Goal: Task Accomplishment & Management: Manage account settings

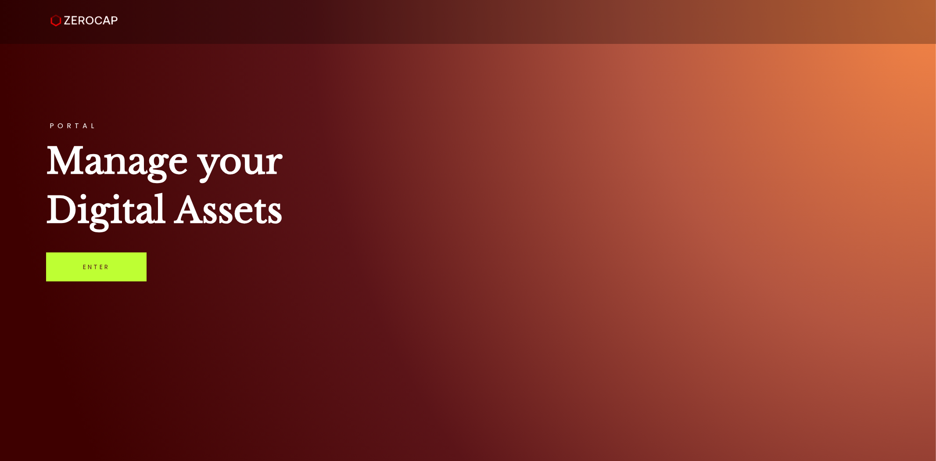
click at [93, 272] on link "Enter" at bounding box center [96, 266] width 101 height 29
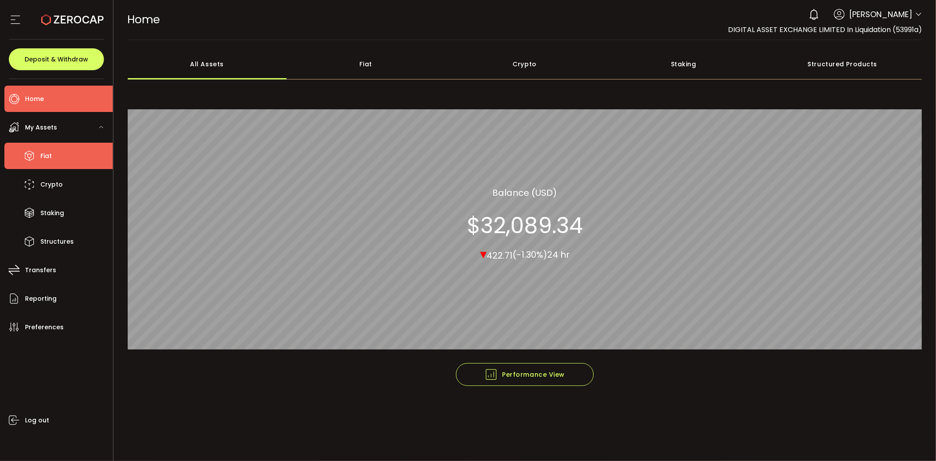
click at [57, 158] on li "Fiat" at bounding box center [58, 156] width 108 height 26
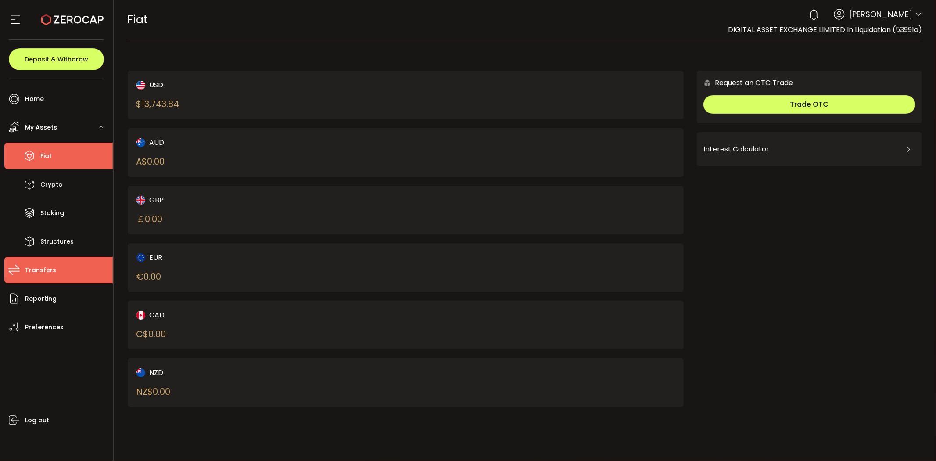
click at [63, 275] on li "Transfers" at bounding box center [58, 270] width 108 height 26
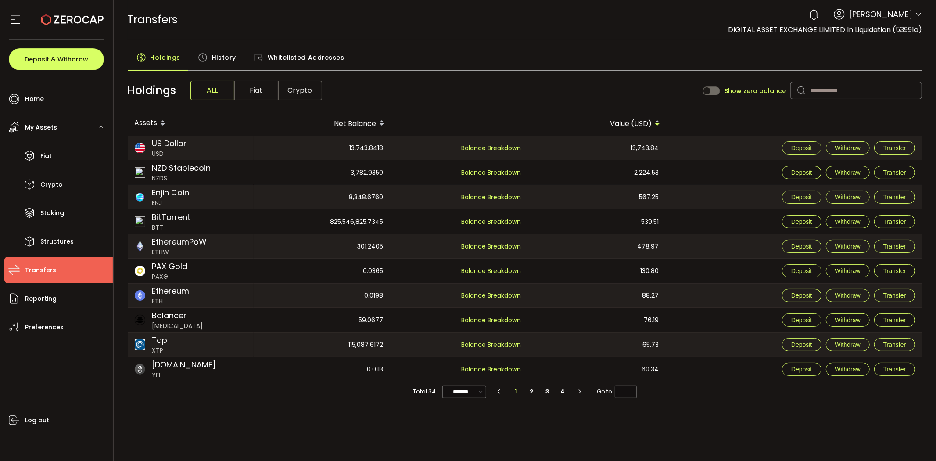
click at [226, 55] on span "History" at bounding box center [224, 58] width 24 height 18
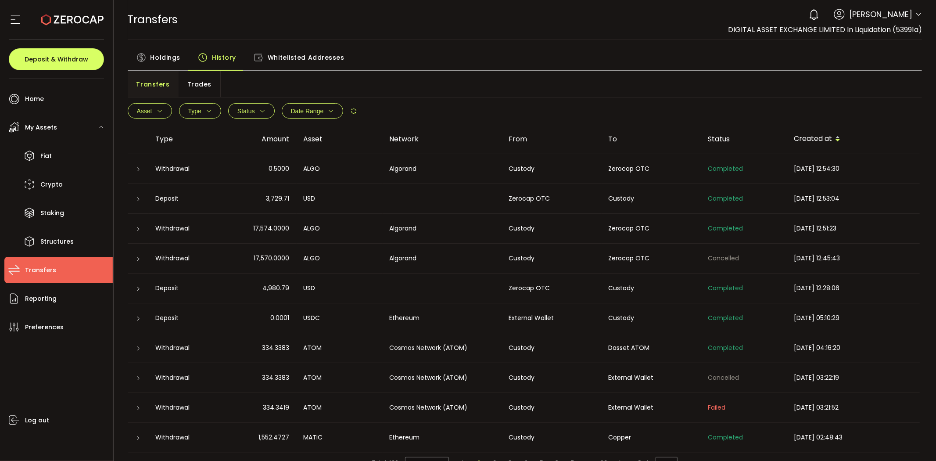
click at [194, 86] on span "Trades" at bounding box center [199, 84] width 24 height 18
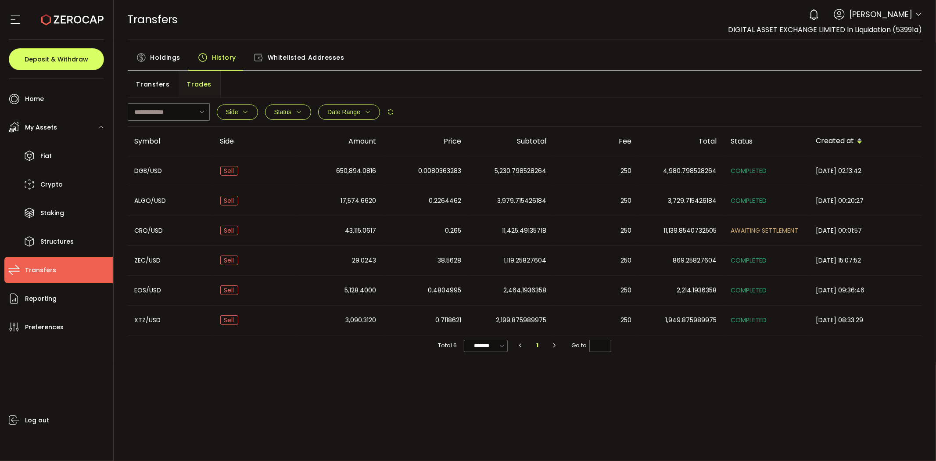
click at [709, 224] on td "11,139.8540732505" at bounding box center [681, 231] width 85 height 30
click at [472, 231] on div "11,425.49135718" at bounding box center [511, 231] width 85 height 10
click at [712, 244] on td "11,139.8540732505" at bounding box center [681, 231] width 85 height 30
click at [205, 233] on div "CRO/USD" at bounding box center [171, 231] width 86 height 10
click at [206, 231] on div "CRO/USD" at bounding box center [171, 231] width 86 height 10
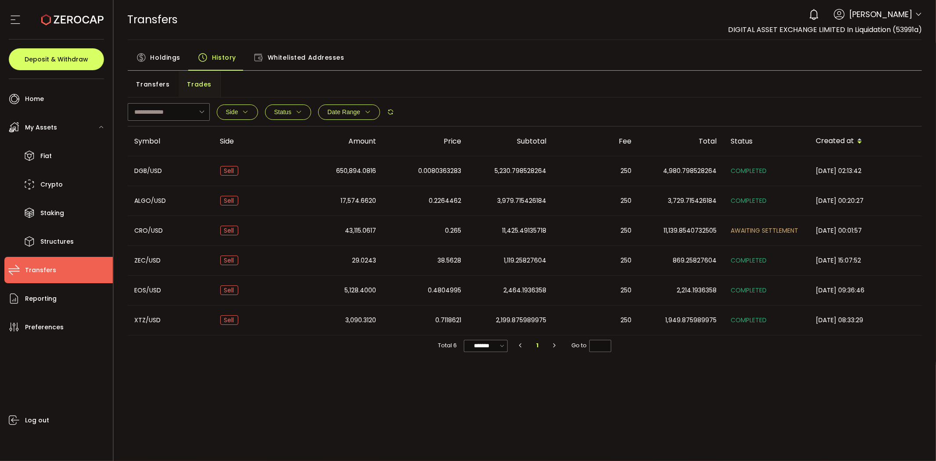
click at [217, 230] on div "Sell" at bounding box center [255, 231] width 85 height 10
click at [332, 231] on div "43,115.0617" at bounding box center [340, 231] width 85 height 10
click at [614, 236] on td "250" at bounding box center [596, 231] width 85 height 30
click at [186, 115] on input "text" at bounding box center [169, 112] width 82 height 18
click at [178, 147] on li "CRO/USD" at bounding box center [177, 151] width 98 height 15
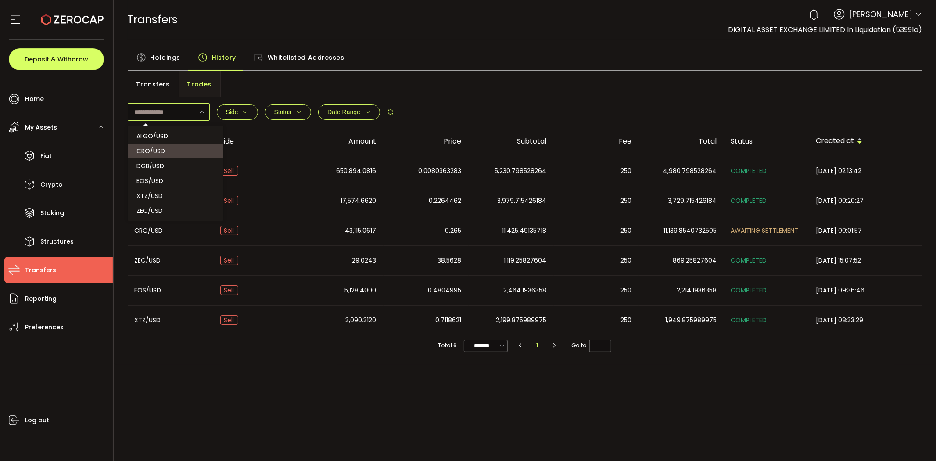
type input "*******"
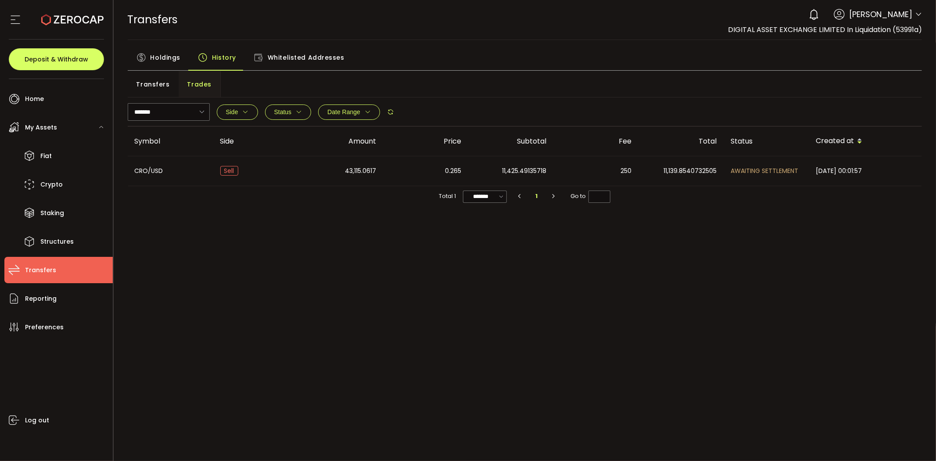
drag, startPoint x: 287, startPoint y: 185, endPoint x: 287, endPoint y: 172, distance: 12.3
click at [286, 179] on td "Sell" at bounding box center [255, 171] width 85 height 30
click at [316, 170] on div "43,115.0617" at bounding box center [340, 171] width 85 height 10
click at [209, 169] on div "CRO/USD" at bounding box center [171, 171] width 86 height 10
drag, startPoint x: 220, startPoint y: 169, endPoint x: 431, endPoint y: 173, distance: 211.1
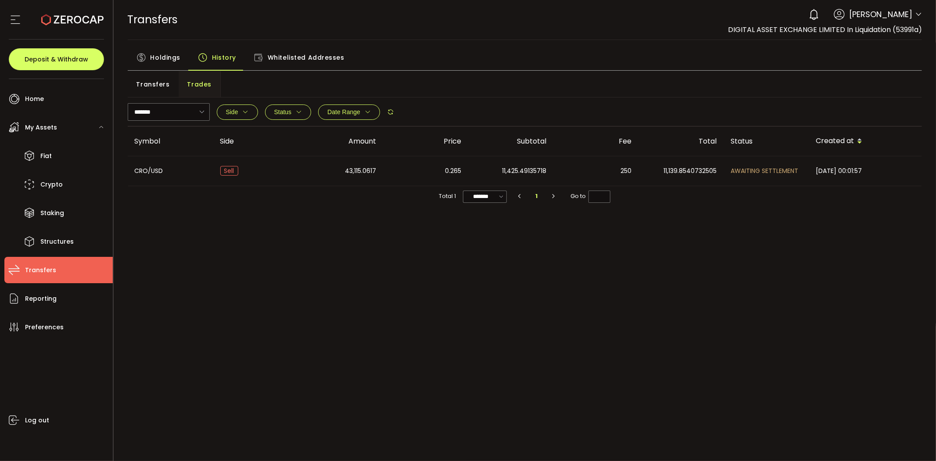
click at [221, 171] on span "Sell" at bounding box center [229, 171] width 18 height 10
click at [675, 235] on div "******* Side Buy Sell Clear Apply Status COMPLETED HEDGING PENDING DEPOSIT PEND…" at bounding box center [525, 207] width 795 height 219
click at [549, 157] on td "11,425.49135718" at bounding box center [511, 171] width 85 height 30
click at [177, 62] on span "Holdings" at bounding box center [166, 58] width 30 height 18
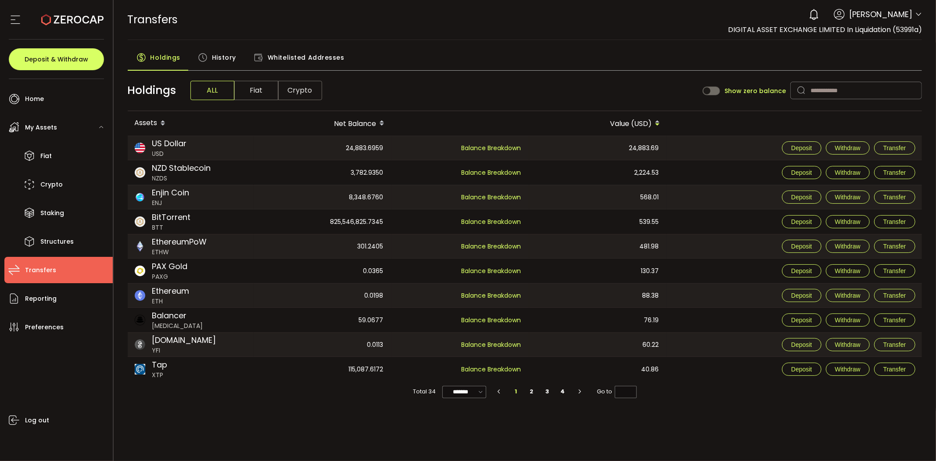
click at [246, 148] on div "US Dollar USD" at bounding box center [190, 148] width 125 height 24
click at [854, 145] on span "Withdraw" at bounding box center [847, 147] width 25 height 7
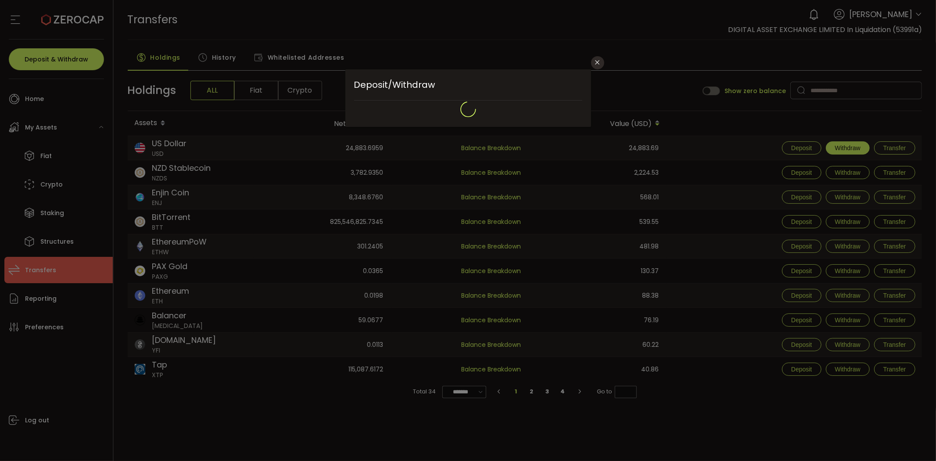
type input "**********"
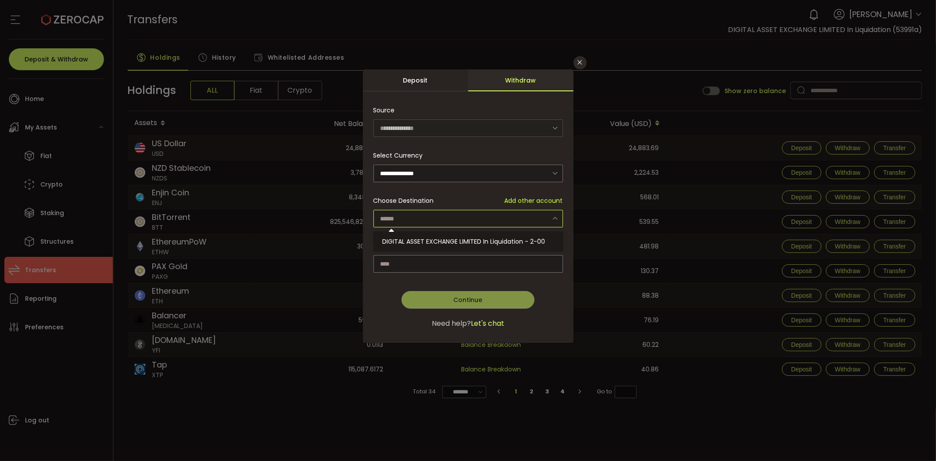
click at [450, 213] on input "dialog" at bounding box center [468, 219] width 190 height 18
click at [448, 237] on span "DIGITAL ASSET EXCHANGE LIMITED In Liquidation - 2-00" at bounding box center [463, 241] width 163 height 9
type input "**********"
click at [440, 262] on input "dialog" at bounding box center [468, 264] width 190 height 18
click at [515, 249] on div "Amount Available: 24,883.69 USD New Net Equity: 0.00 USD" at bounding box center [468, 255] width 190 height 36
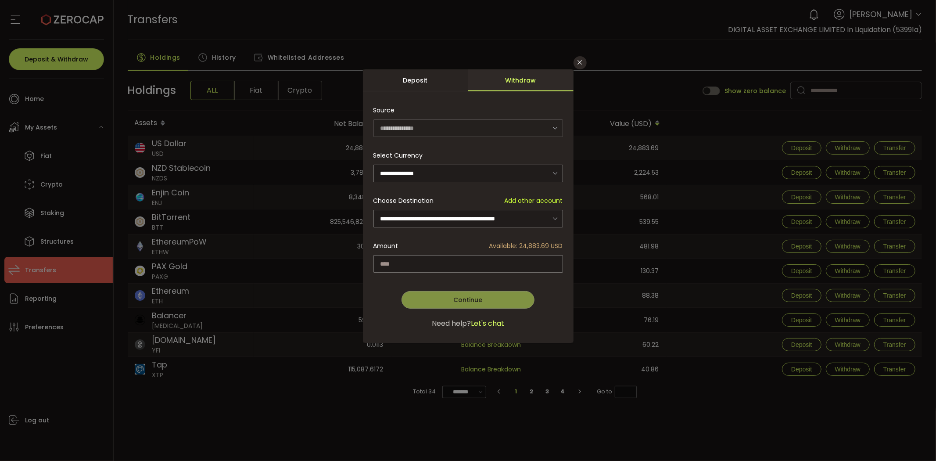
click at [521, 244] on span "Available: 24,883.69 USD" at bounding box center [526, 245] width 74 height 9
click at [527, 242] on span "Available: 24,883.69 USD" at bounding box center [526, 245] width 74 height 9
click at [519, 260] on input "dialog" at bounding box center [468, 264] width 190 height 18
type input "********"
click at [470, 303] on button "Continue" at bounding box center [468, 300] width 133 height 18
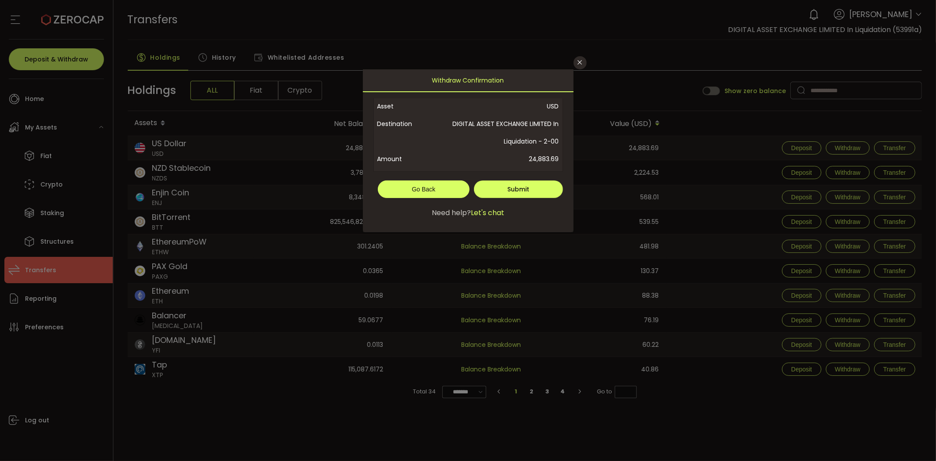
click at [427, 187] on span "Go Back" at bounding box center [424, 189] width 24 height 7
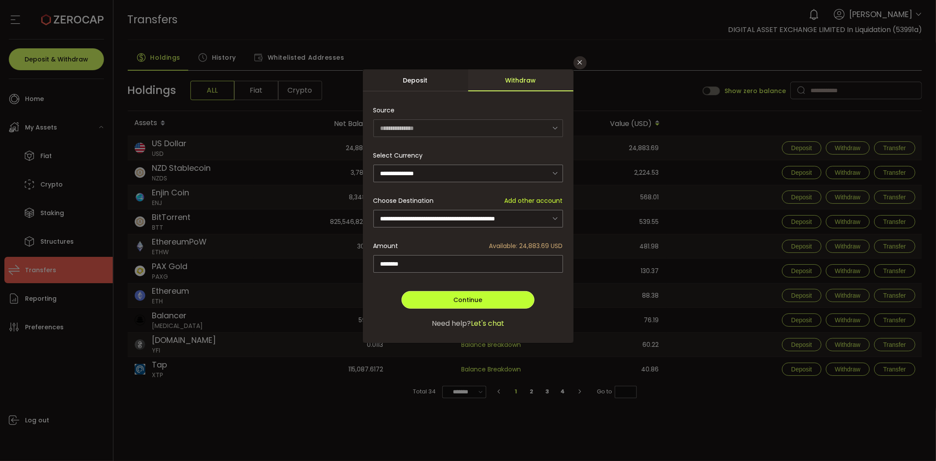
click at [445, 294] on button "Continue" at bounding box center [468, 300] width 133 height 18
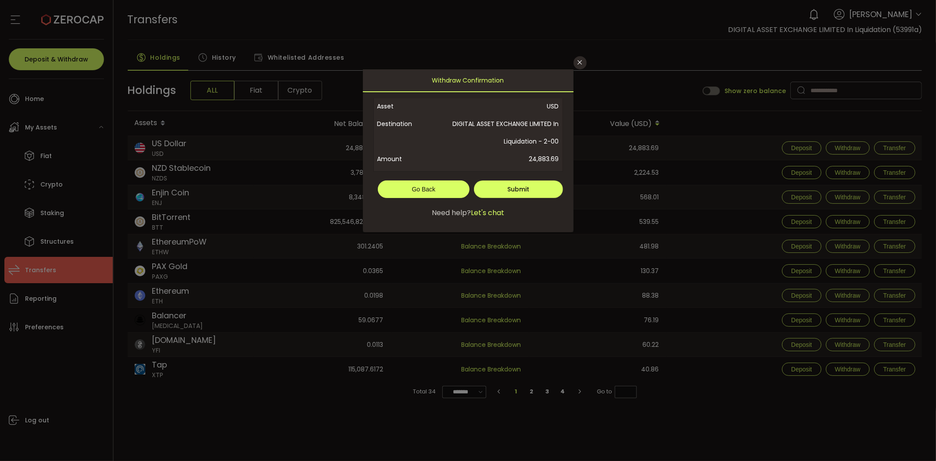
click at [431, 191] on span "Go Back" at bounding box center [424, 189] width 24 height 7
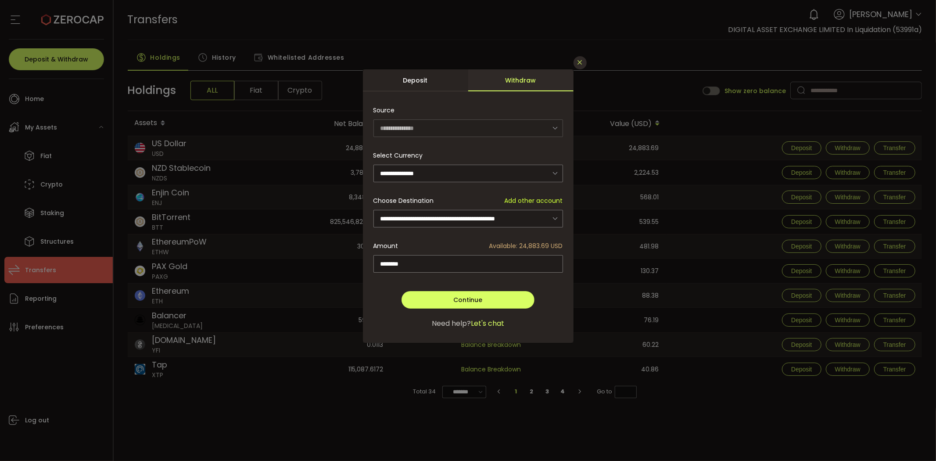
click at [577, 63] on icon "Close" at bounding box center [580, 62] width 7 height 7
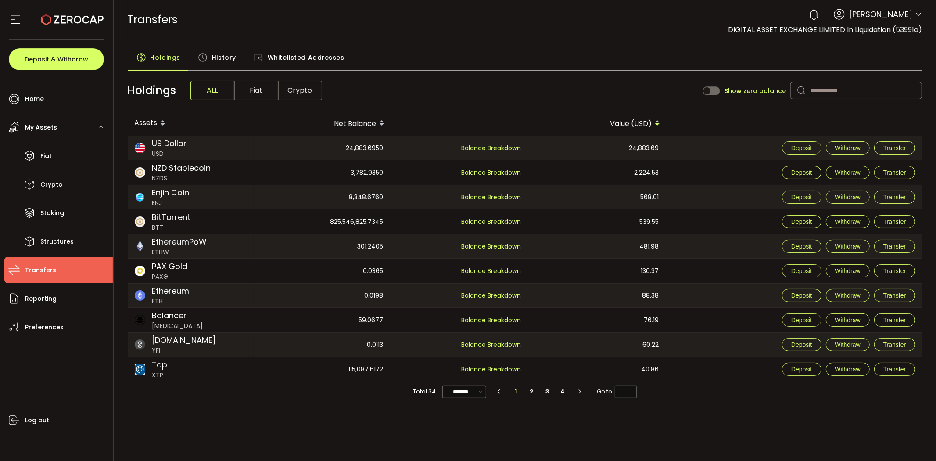
click at [879, 1] on div "TRANSFERS Buy Power $0.00 USD Transfers Transfers Verify Your Identity 0 [PERSO…" at bounding box center [525, 19] width 795 height 39
click at [880, 11] on span "[PERSON_NAME]" at bounding box center [880, 14] width 63 height 12
click at [926, 14] on header "PDF is being processed and will download to your computer TRANSFERS Buy Power $…" at bounding box center [525, 20] width 823 height 40
click at [918, 14] on icon at bounding box center [918, 14] width 7 height 7
click at [46, 100] on li "Home" at bounding box center [58, 99] width 108 height 26
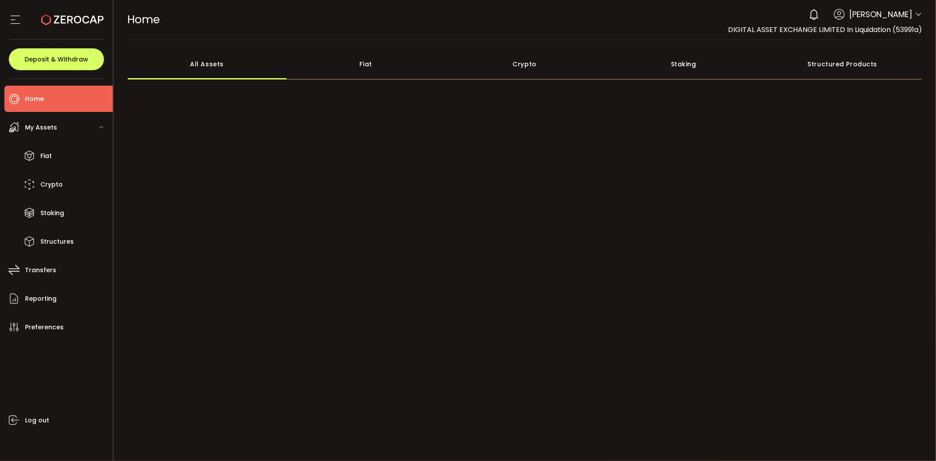
click at [16, 24] on icon at bounding box center [15, 19] width 13 height 13
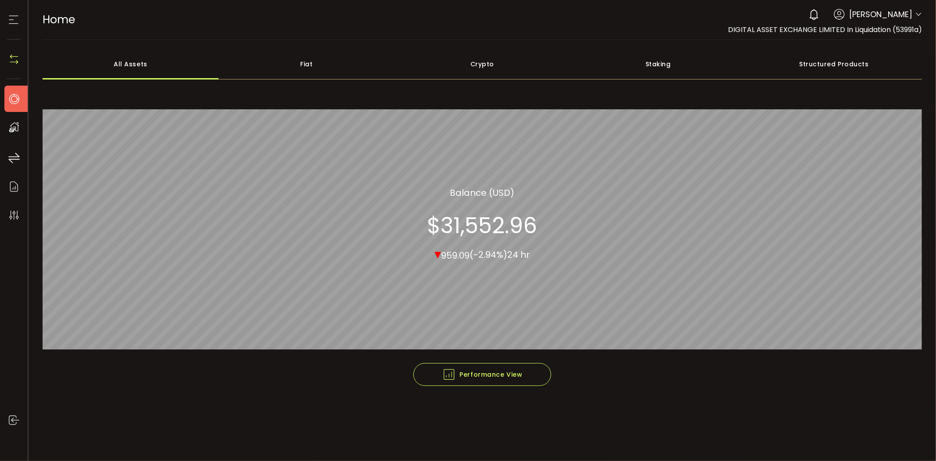
click at [876, 15] on span "[PERSON_NAME]" at bounding box center [880, 14] width 63 height 12
click at [845, 12] on icon at bounding box center [839, 14] width 11 height 11
click at [924, 11] on header "PDF is being processed and will download to your computer HOME Buy Power $0.00 …" at bounding box center [483, 20] width 908 height 40
click at [916, 15] on icon at bounding box center [918, 14] width 7 height 7
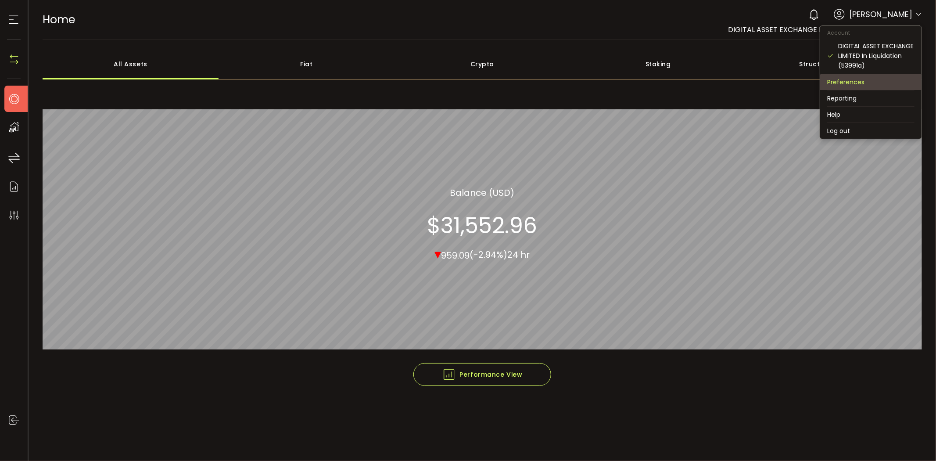
click at [863, 81] on li "Preferences" at bounding box center [870, 82] width 101 height 16
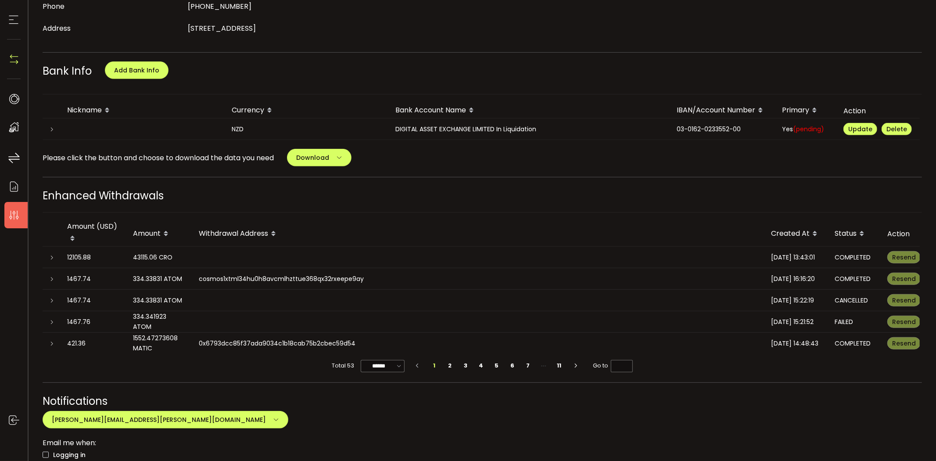
scroll to position [292, 0]
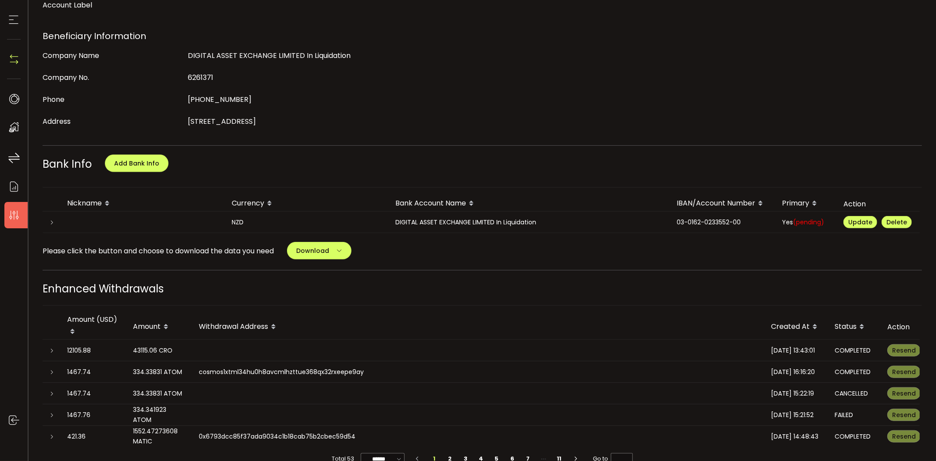
click at [507, 222] on div "DIGITAL ASSET EXCHANGE LIMITED In Liquidation" at bounding box center [528, 222] width 281 height 10
drag, startPoint x: 497, startPoint y: 225, endPoint x: 489, endPoint y: 225, distance: 7.9
click at [493, 225] on td "DIGITAL ASSET EXCHANGE LIMITED In Liquidation" at bounding box center [528, 223] width 281 height 22
click at [313, 246] on span "Download" at bounding box center [312, 250] width 33 height 9
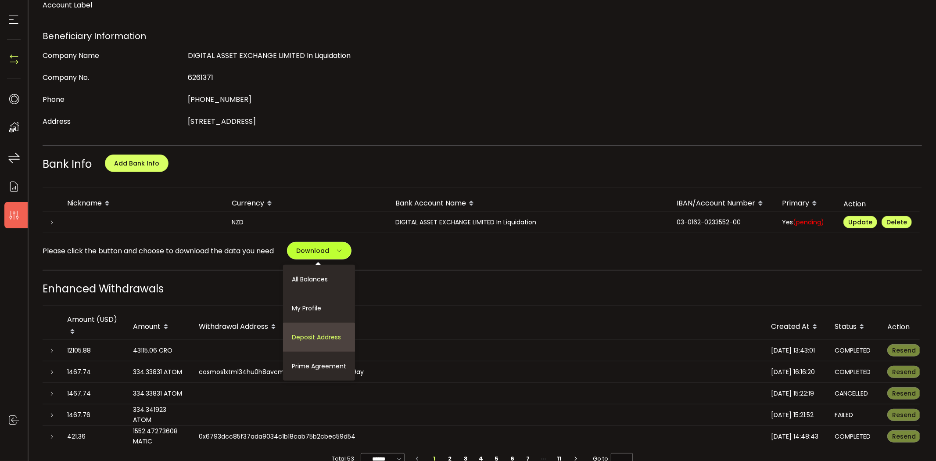
scroll to position [341, 0]
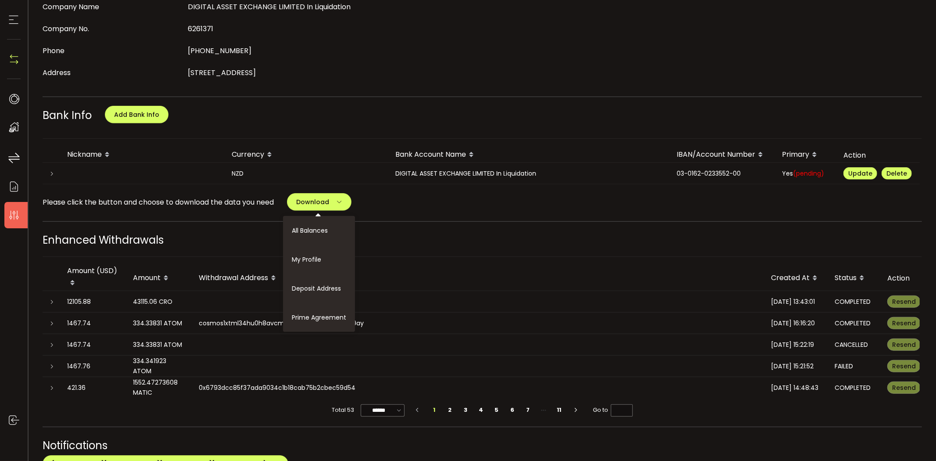
click at [456, 207] on div "Please click the button and choose to download the data you need Download All B…" at bounding box center [483, 202] width 880 height 18
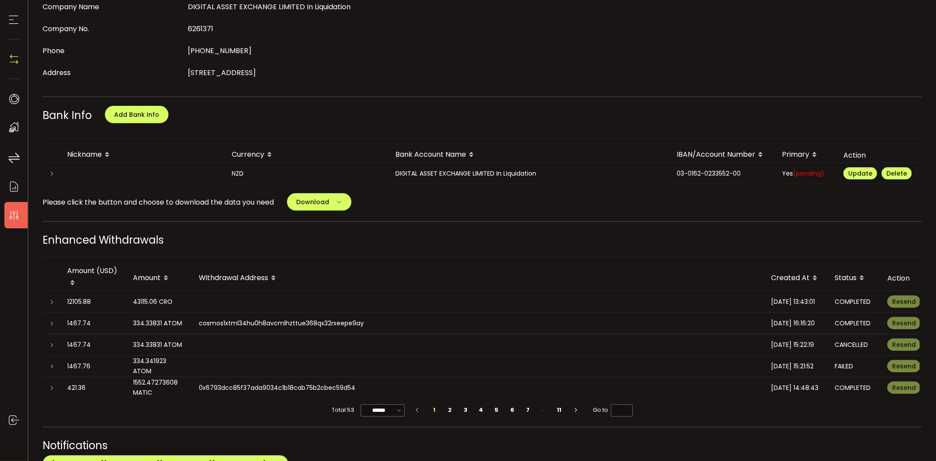
click at [726, 193] on div "Please click the button and choose to download the data you need Download All B…" at bounding box center [483, 202] width 880 height 18
click at [715, 170] on div "03-0162-0233552-00" at bounding box center [722, 174] width 105 height 10
click at [435, 118] on div "Bank Info Add Bank Info" at bounding box center [483, 119] width 880 height 22
click at [233, 176] on td "NZD" at bounding box center [307, 174] width 164 height 22
drag, startPoint x: 233, startPoint y: 176, endPoint x: 791, endPoint y: 198, distance: 558.2
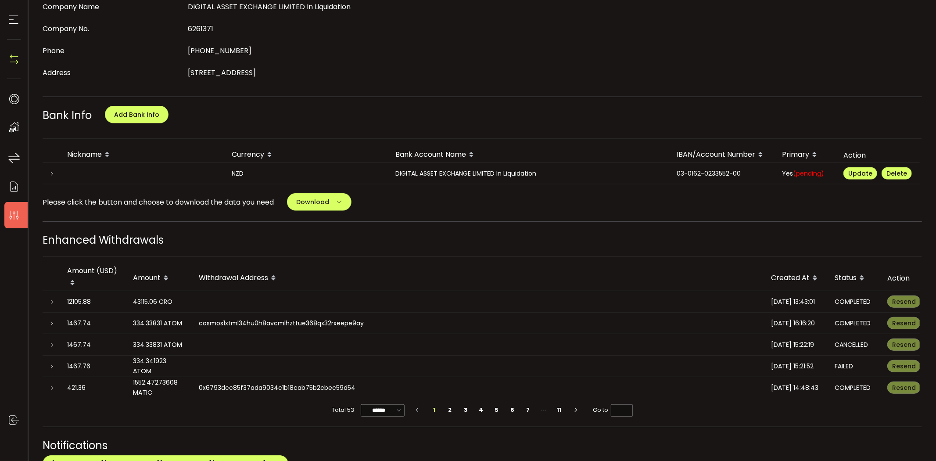
click at [791, 198] on div "Please click the button and choose to download the data you need Download All B…" at bounding box center [483, 202] width 880 height 18
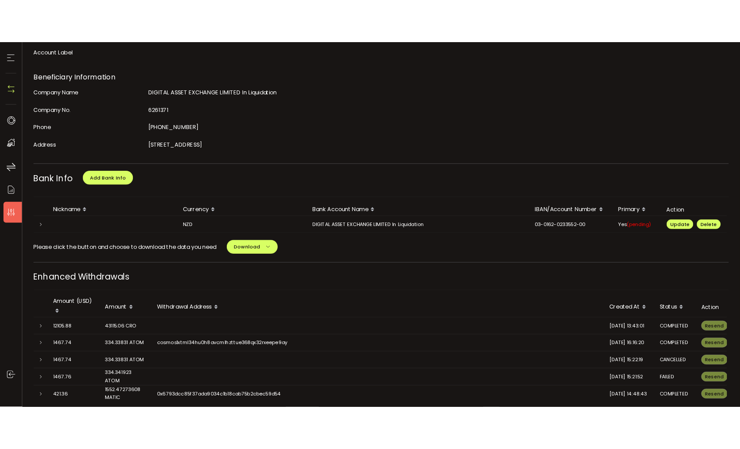
scroll to position [195, 0]
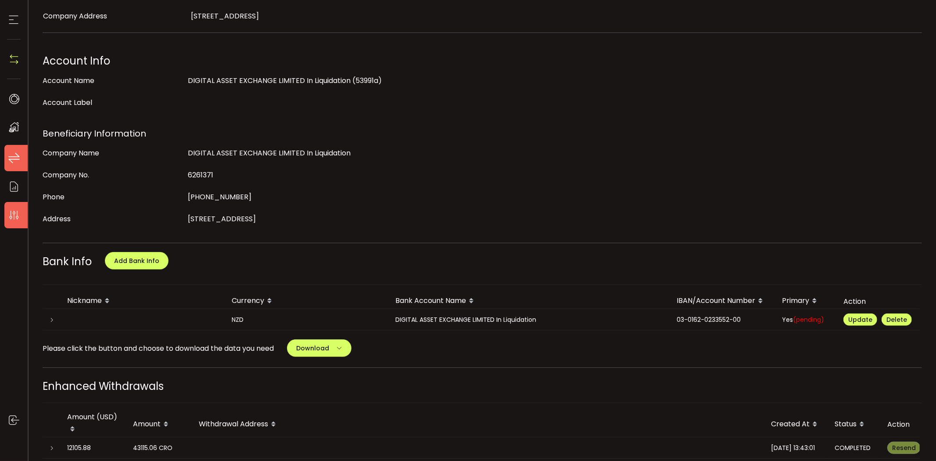
click at [14, 150] on li "Transfers" at bounding box center [18, 158] width 28 height 26
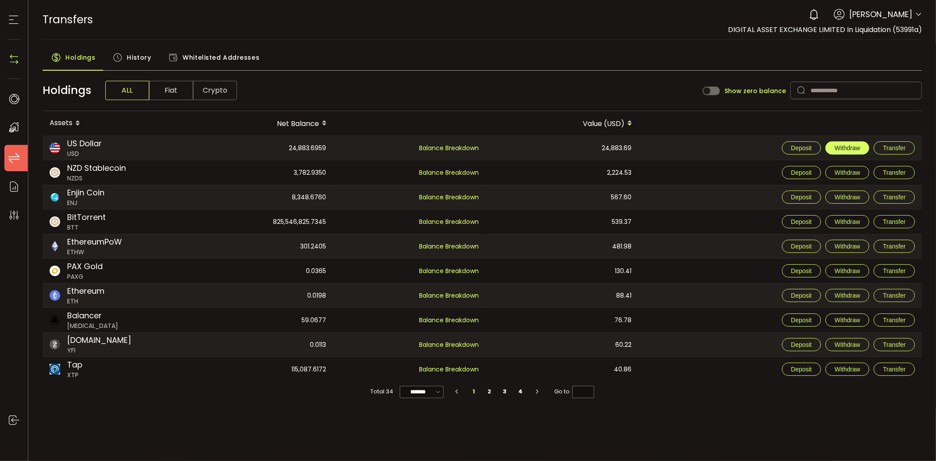
click at [858, 146] on span "Withdraw" at bounding box center [847, 147] width 25 height 7
type input "***"
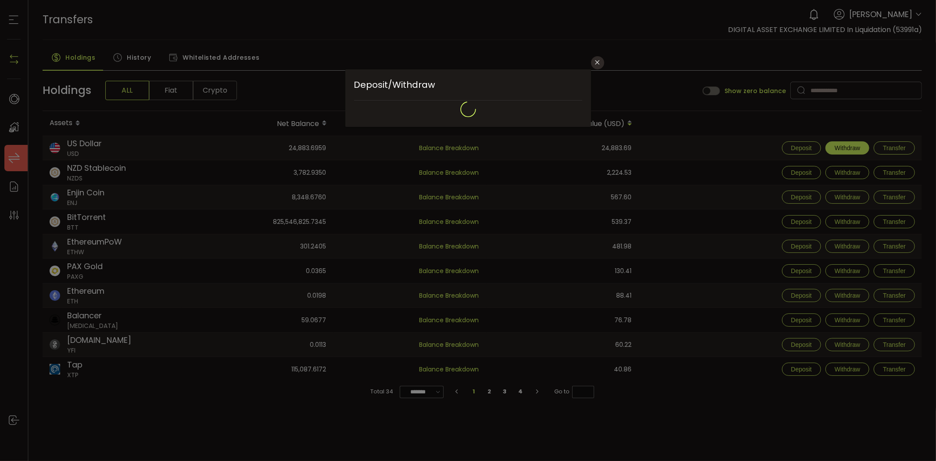
type input "**********"
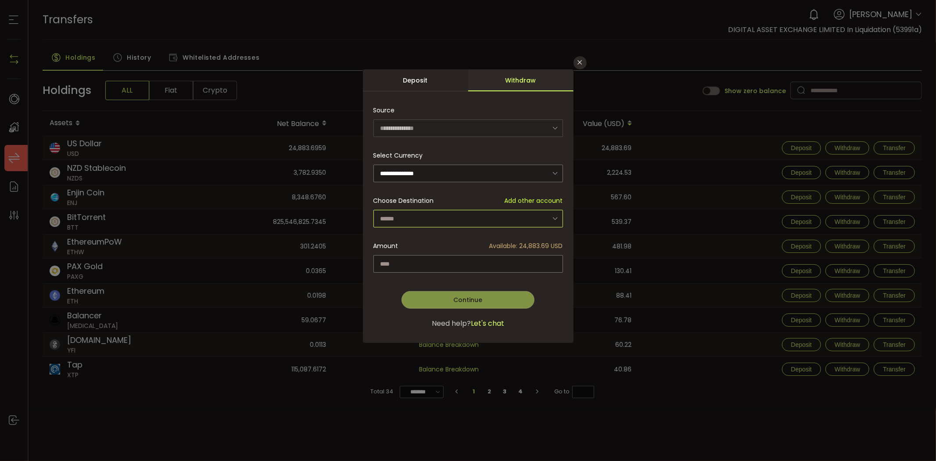
click at [449, 211] on input "dialog" at bounding box center [468, 219] width 190 height 18
click at [438, 240] on span "DIGITAL ASSET EXCHANGE LIMITED In Liquidation - 2-00" at bounding box center [463, 241] width 163 height 9
type input "**********"
click at [463, 260] on input "dialog" at bounding box center [468, 264] width 190 height 18
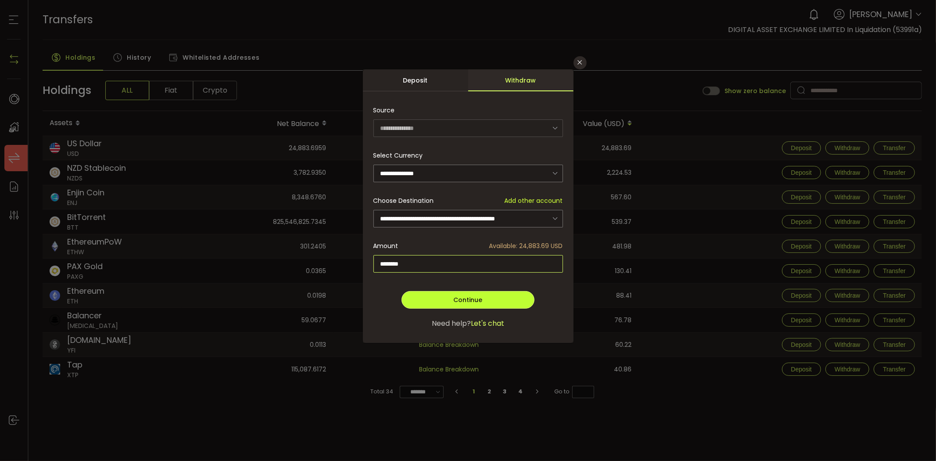
type input "********"
click at [448, 297] on button "Continue" at bounding box center [468, 300] width 133 height 18
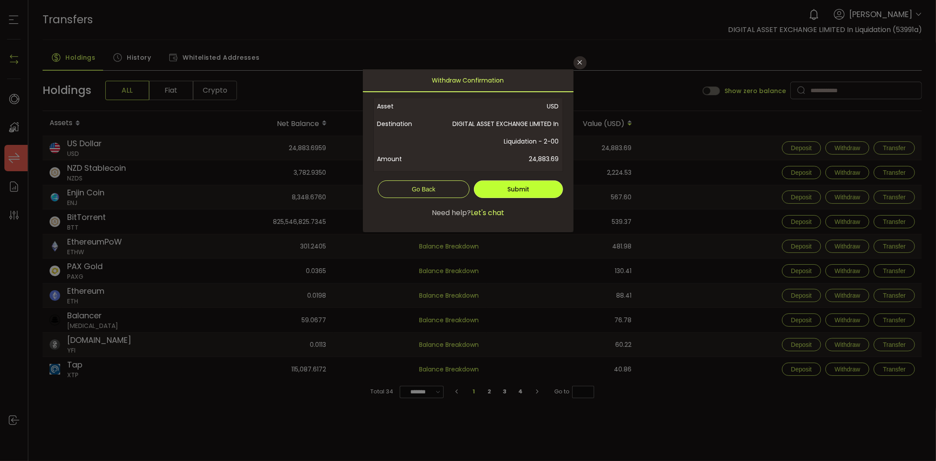
click at [520, 185] on span "Submit" at bounding box center [518, 189] width 22 height 9
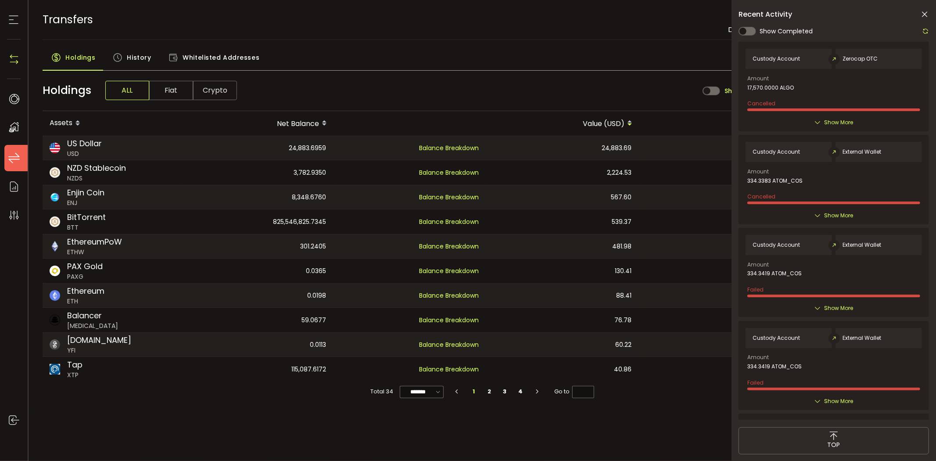
click at [829, 212] on span "Show More" at bounding box center [838, 215] width 29 height 9
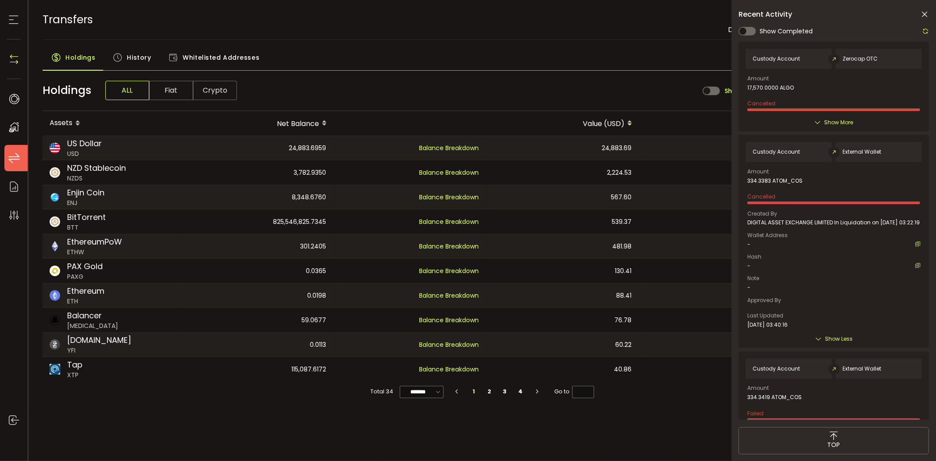
click at [830, 122] on span "Show More" at bounding box center [838, 122] width 29 height 9
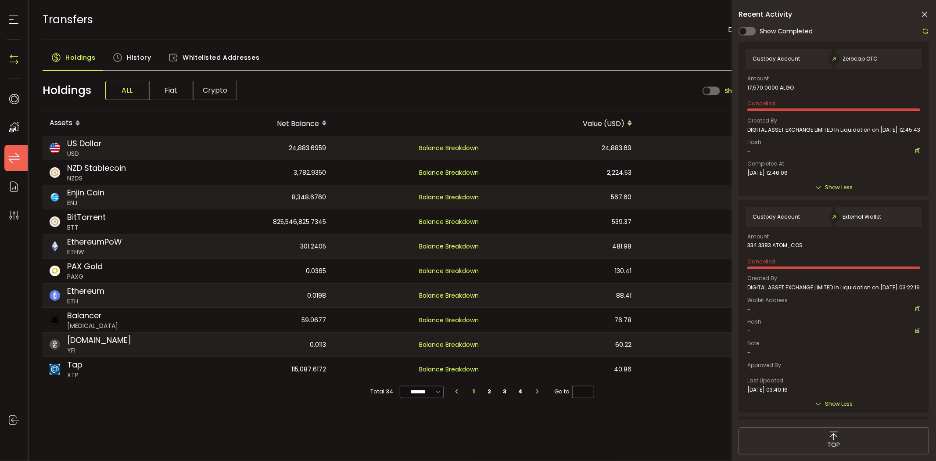
click at [924, 17] on icon at bounding box center [924, 14] width 9 height 9
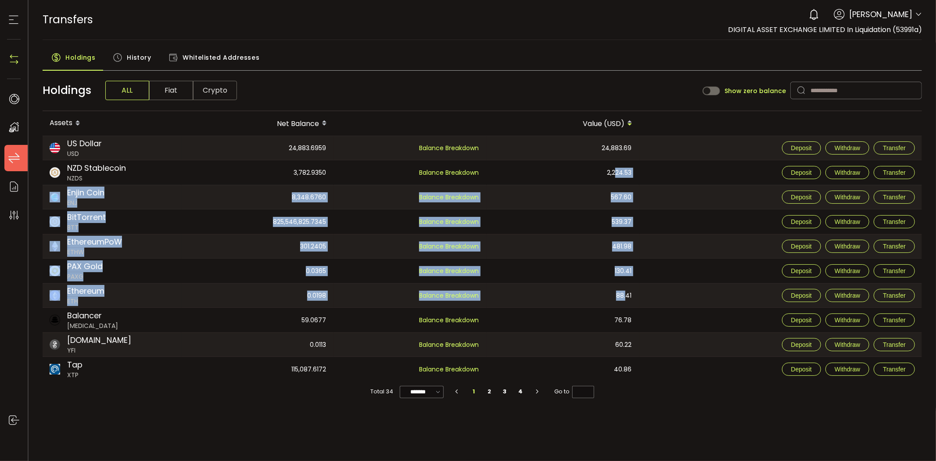
drag, startPoint x: 616, startPoint y: 165, endPoint x: 628, endPoint y: 299, distance: 134.8
click at [628, 299] on tbody "US Dollar USD 24,883.6959 Custody 24,883.69 Balance Breakdown 24,883.69 Deposit…" at bounding box center [483, 259] width 880 height 246
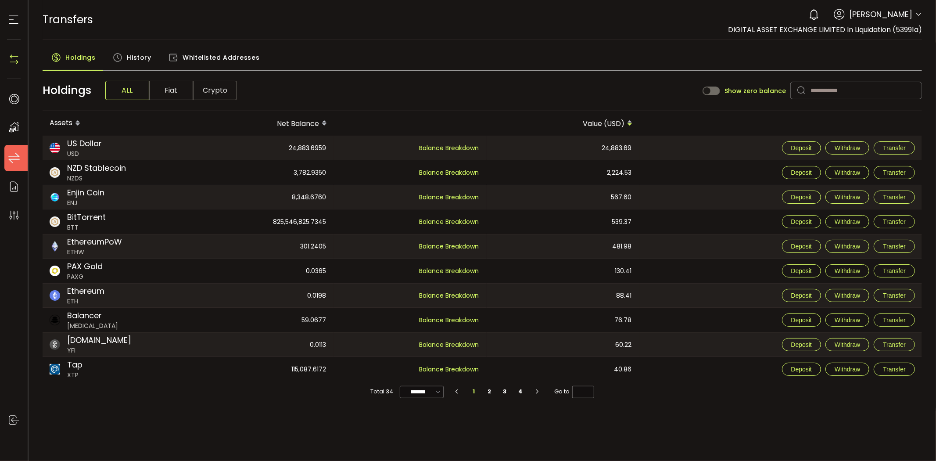
click at [604, 179] on div "2,224.53" at bounding box center [563, 172] width 152 height 25
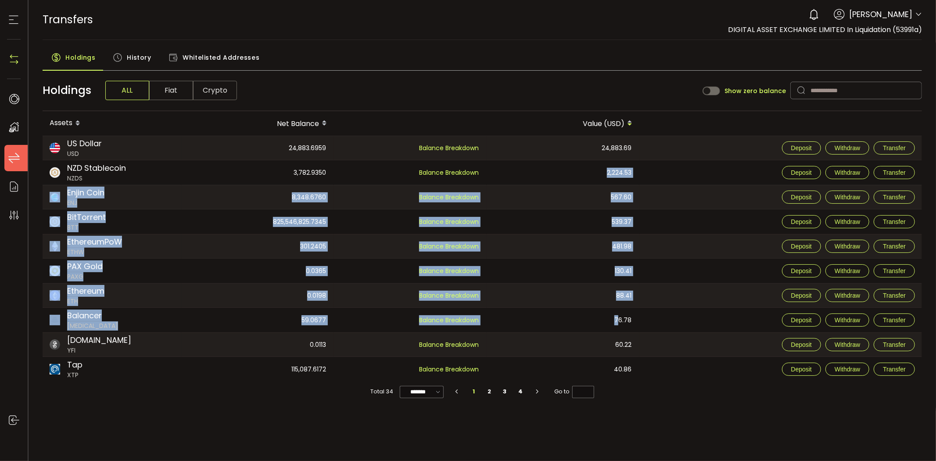
drag, startPoint x: 608, startPoint y: 169, endPoint x: 596, endPoint y: 308, distance: 139.7
click at [616, 319] on tbody "US Dollar USD 24,883.6959 Balance Breakdown 24,883.69 Deposit Withdraw Transfer…" at bounding box center [483, 259] width 880 height 246
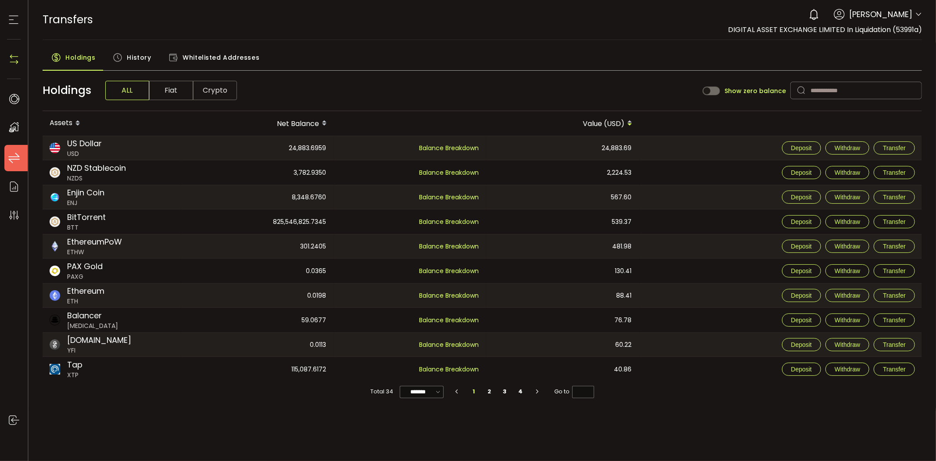
click at [133, 176] on div "NZD Stablecoin NZDS" at bounding box center [112, 172] width 138 height 25
click at [719, 407] on main "Holdings History Whitelisted Addresses Holdings ALL Fiat Crypto Show zero balan…" at bounding box center [483, 225] width 908 height 371
click at [491, 392] on li "2" at bounding box center [489, 391] width 16 height 12
type input "*"
